Goal: Complete application form

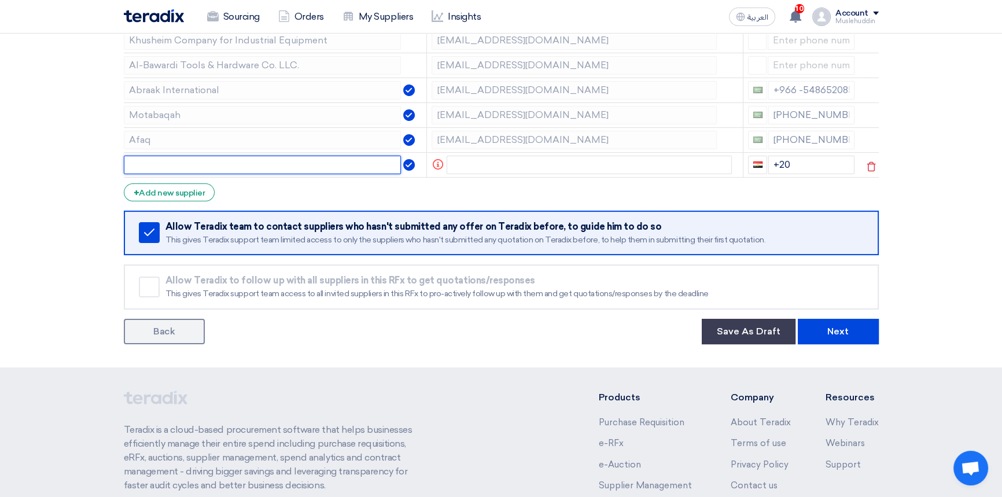
click at [254, 162] on input "text" at bounding box center [263, 165] width 278 height 19
paste input "[PERSON_NAME] [PERSON_NAME] Trading est"
type input "[PERSON_NAME] [PERSON_NAME] Trading est"
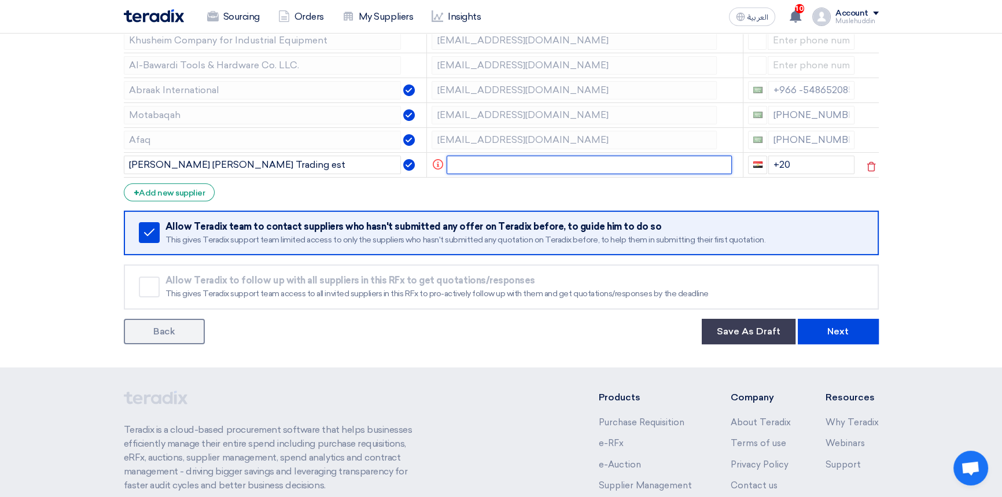
click at [492, 160] on input "text" at bounding box center [588, 165] width 285 height 19
paste input "[PERSON_NAME] <[EMAIL_ADDRESS][DOMAIN_NAME]>"
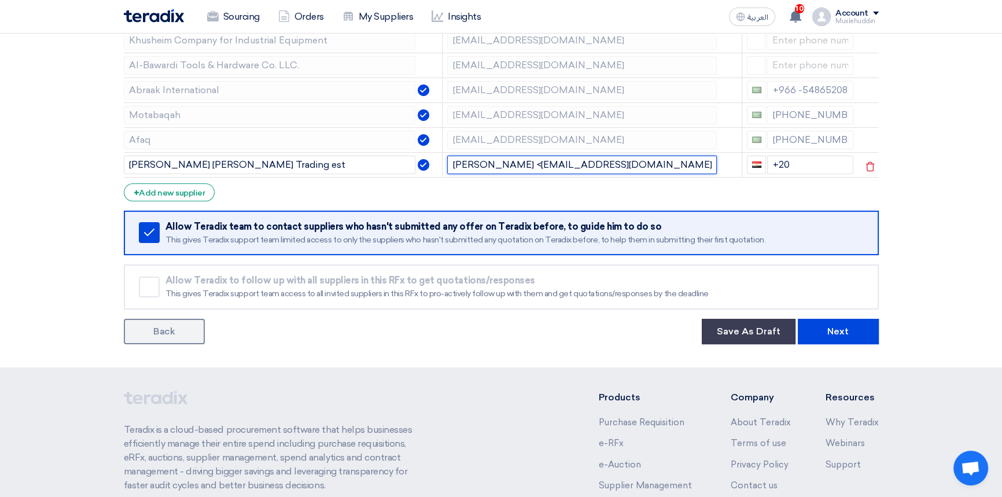
drag, startPoint x: 518, startPoint y: 164, endPoint x: 433, endPoint y: 168, distance: 84.5
click at [440, 168] on tr "[PERSON_NAME] [PERSON_NAME] Trading est [PERSON_NAME] <[EMAIL_ADDRESS][DOMAIN_N…" at bounding box center [501, 164] width 755 height 25
drag, startPoint x: 553, startPoint y: 166, endPoint x: 571, endPoint y: 165, distance: 17.4
click at [571, 165] on input "[EMAIL_ADDRESS][DOMAIN_NAME]>" at bounding box center [581, 165] width 269 height 19
type input "[EMAIL_ADDRESS][DOMAIN_NAME]"
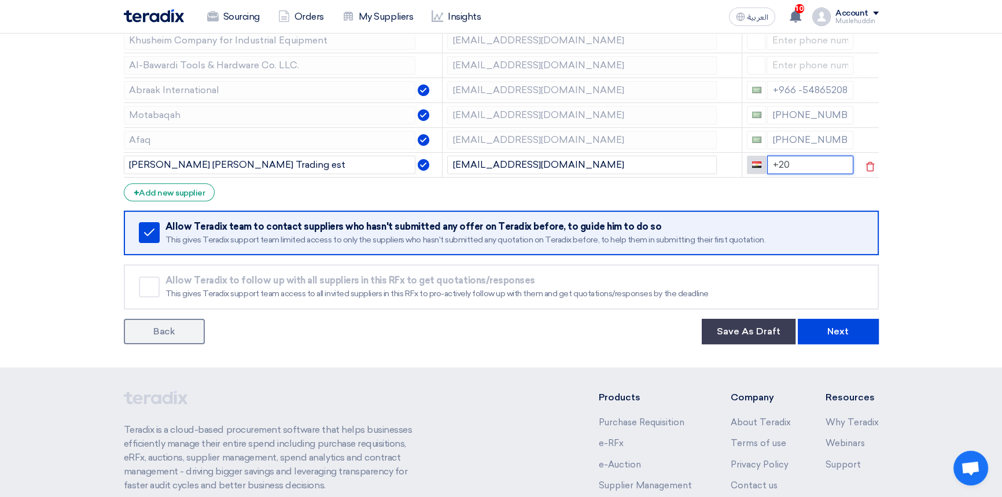
drag, startPoint x: 796, startPoint y: 163, endPoint x: 748, endPoint y: 162, distance: 47.4
click at [748, 162] on div "+20" at bounding box center [800, 165] width 106 height 19
type input "+966"
drag, startPoint x: 792, startPoint y: 175, endPoint x: 763, endPoint y: 176, distance: 28.9
click at [763, 174] on div "+966" at bounding box center [800, 165] width 106 height 19
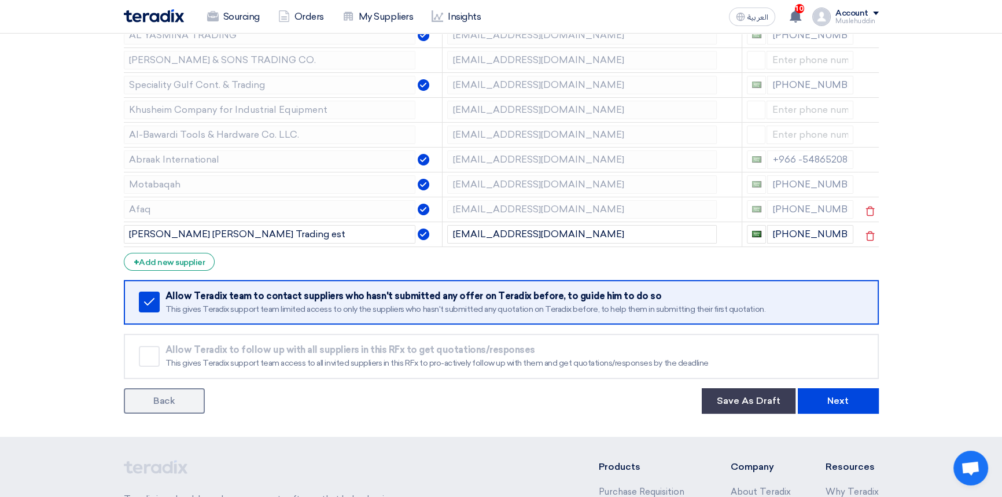
scroll to position [210, 0]
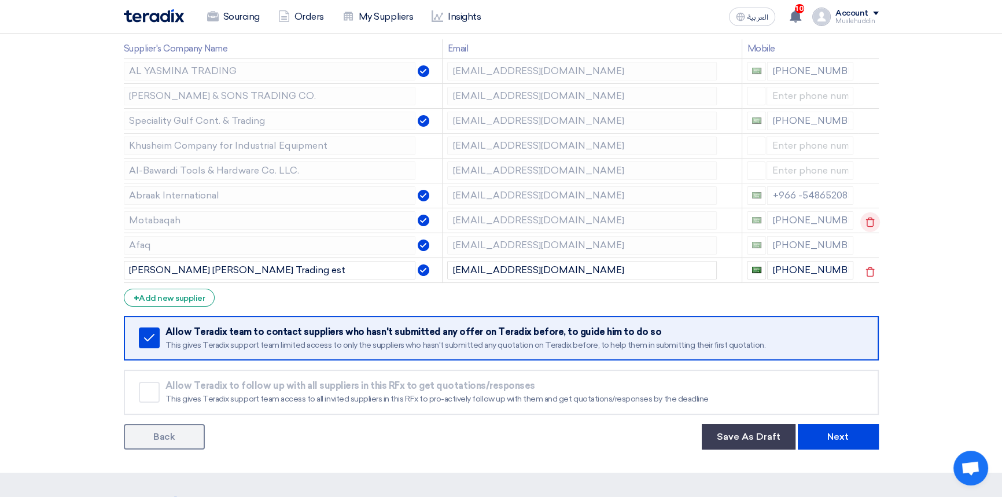
click at [864, 220] on icon at bounding box center [870, 222] width 20 height 20
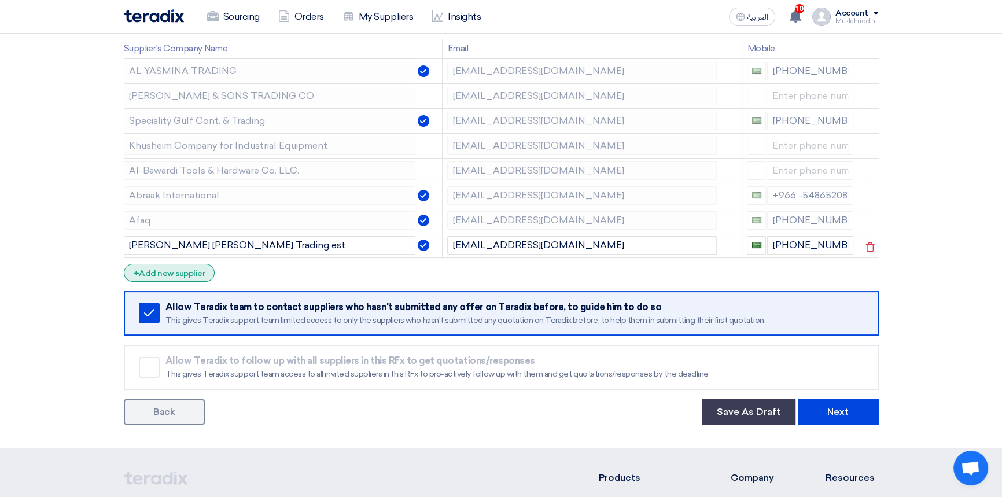
click at [177, 271] on div "+ Add new supplier" at bounding box center [169, 273] width 91 height 18
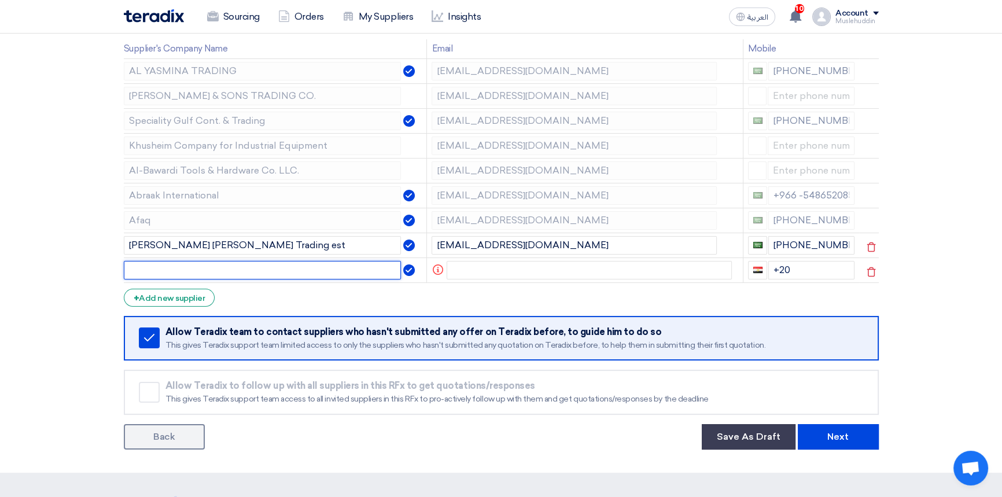
click at [177, 271] on input "text" at bounding box center [263, 270] width 278 height 19
type input "s"
type input "a"
type input "Al Mokahalco"
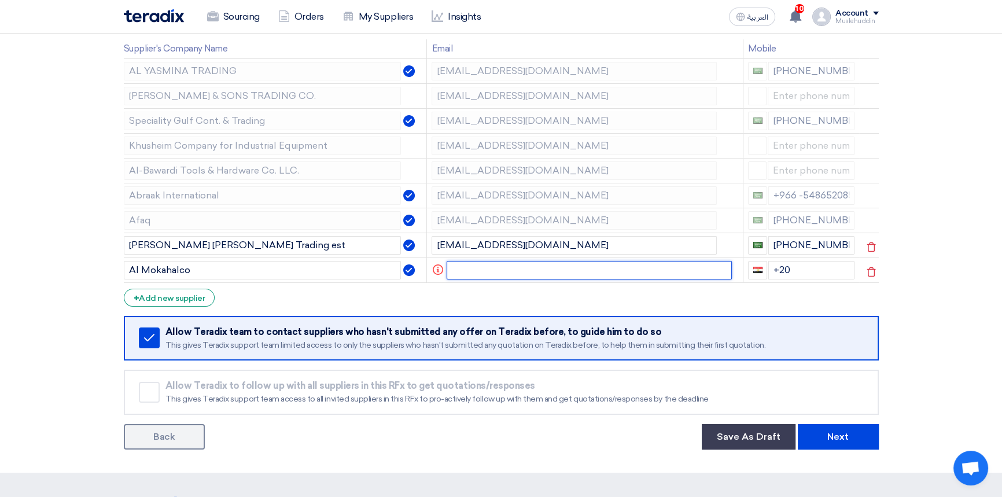
click at [484, 272] on input "text" at bounding box center [588, 270] width 285 height 19
drag, startPoint x: 507, startPoint y: 271, endPoint x: 428, endPoint y: 271, distance: 78.7
click at [428, 271] on td "Info sales@" at bounding box center [585, 269] width 316 height 25
paste input "[DOMAIN_NAME]"
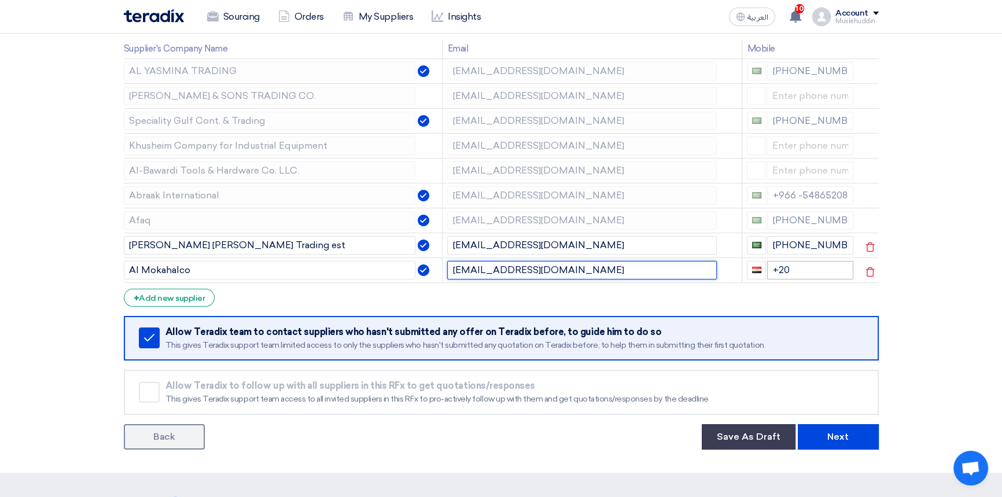
type input "[EMAIL_ADDRESS][DOMAIN_NAME]"
drag, startPoint x: 788, startPoint y: 266, endPoint x: 769, endPoint y: 267, distance: 19.1
click at [769, 267] on input "+20" at bounding box center [810, 270] width 86 height 19
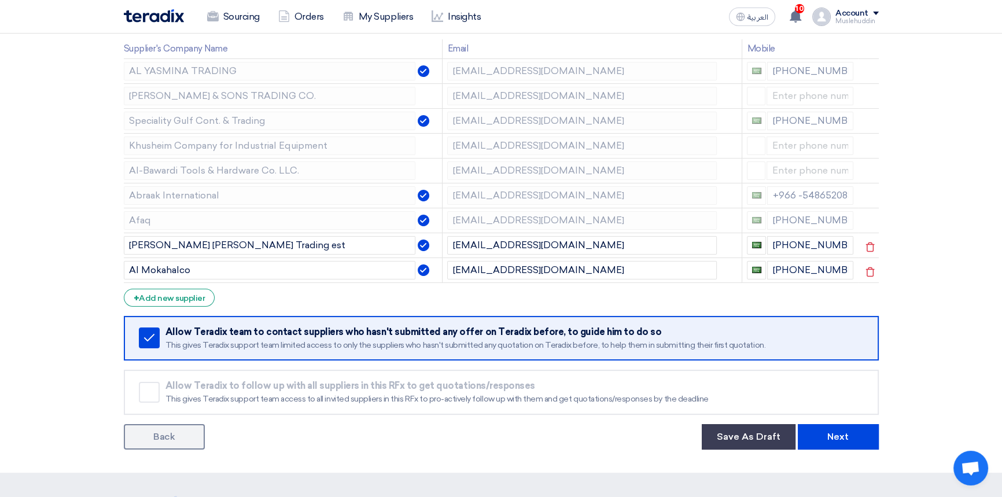
click at [917, 260] on section "Supplier Management Minimize/Maximize Category Invite your suppliers Excel file…" at bounding box center [501, 206] width 1002 height 532
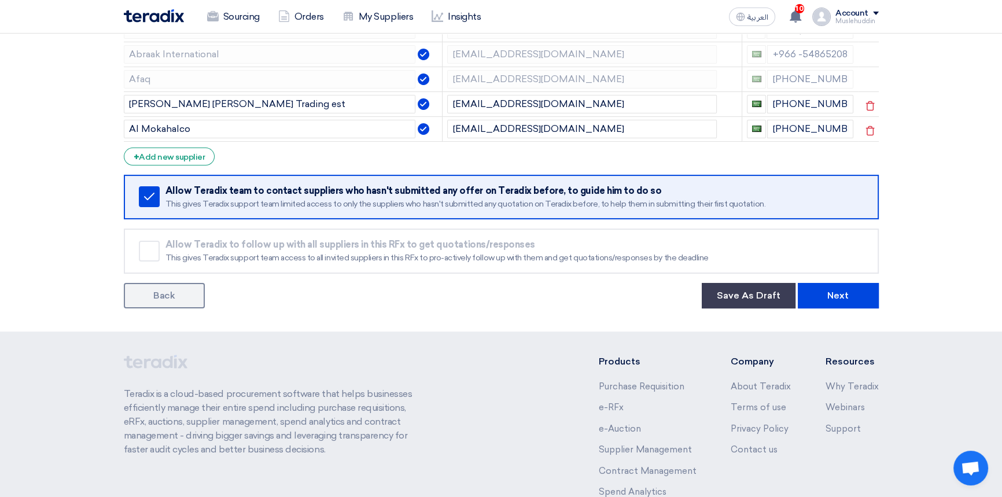
scroll to position [368, 0]
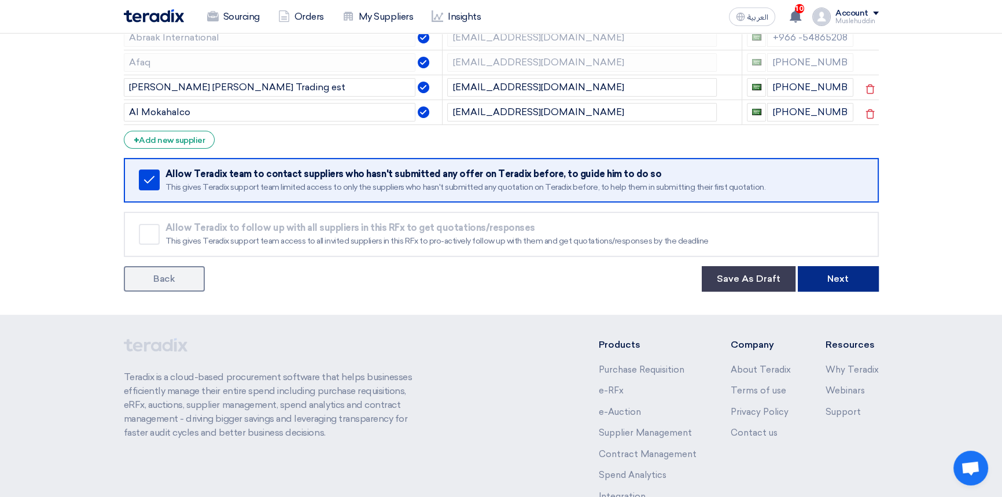
click at [813, 278] on button "Next" at bounding box center [838, 278] width 81 height 25
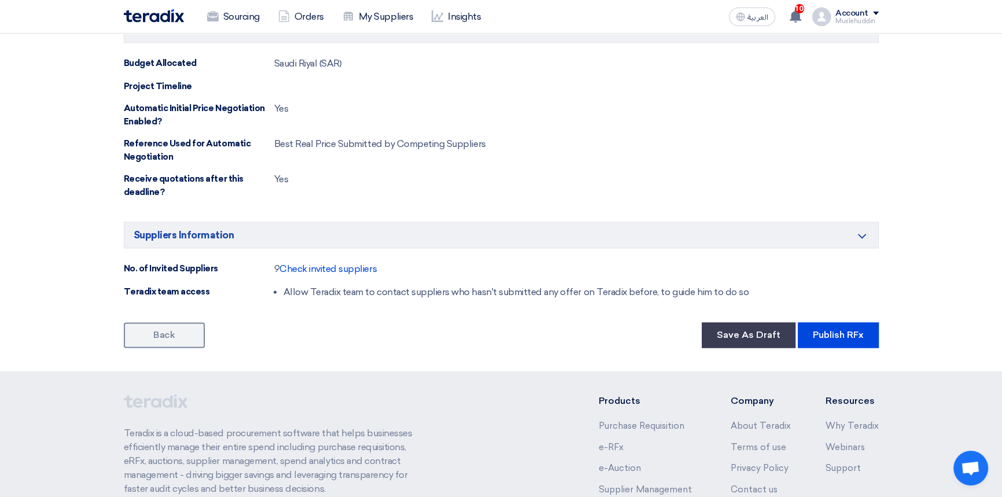
scroll to position [2222, 0]
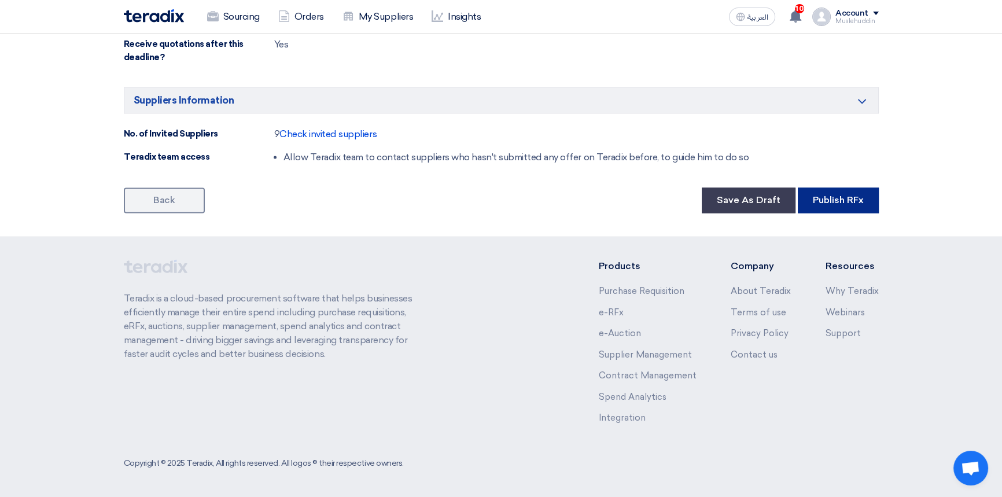
click at [810, 200] on button "Publish RFx" at bounding box center [838, 199] width 81 height 25
